Goal: Task Accomplishment & Management: Use online tool/utility

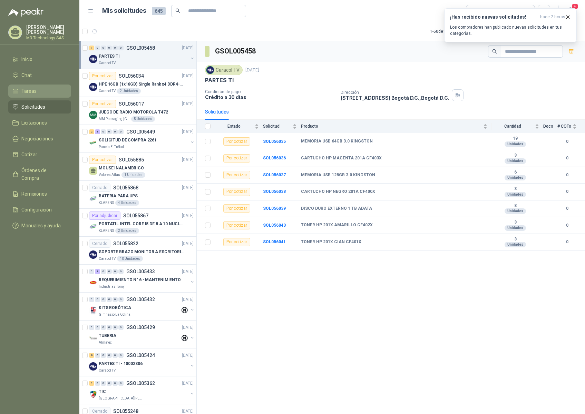
click at [28, 90] on span "Tareas" at bounding box center [28, 91] width 15 height 8
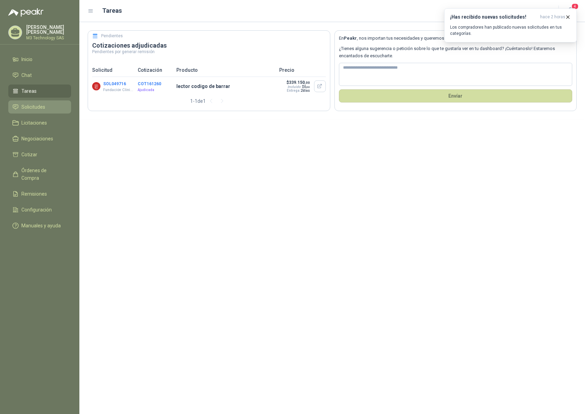
click at [33, 106] on span "Solicitudes" at bounding box center [33, 107] width 24 height 8
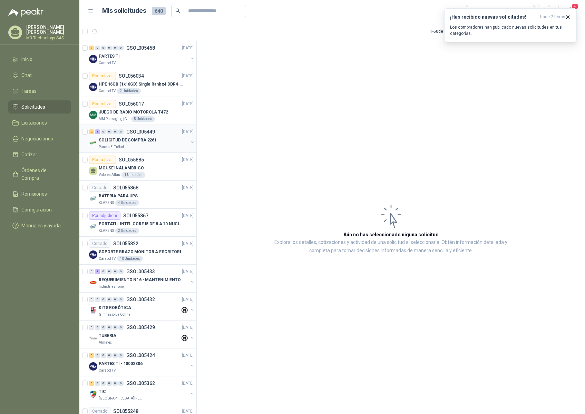
click at [168, 146] on div "Panela El Trébol" at bounding box center [143, 147] width 89 height 6
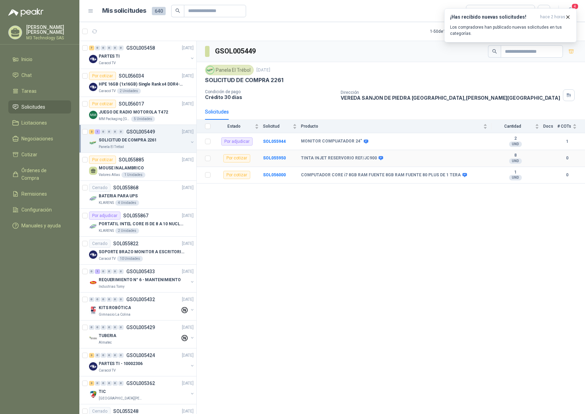
click at [301, 156] on b "TINTA INJET RESERVORIO REF/JC900" at bounding box center [339, 159] width 76 height 6
drag, startPoint x: 301, startPoint y: 156, endPoint x: 369, endPoint y: 152, distance: 68.5
click at [369, 152] on td "TINTA INJET RESERVORIO REF/JC900" at bounding box center [396, 158] width 191 height 17
copy b "TINTA INJET RESERVORIO REF/JC900"
click at [270, 174] on b "SOL056000" at bounding box center [274, 175] width 23 height 5
